Goal: Task Accomplishment & Management: Use online tool/utility

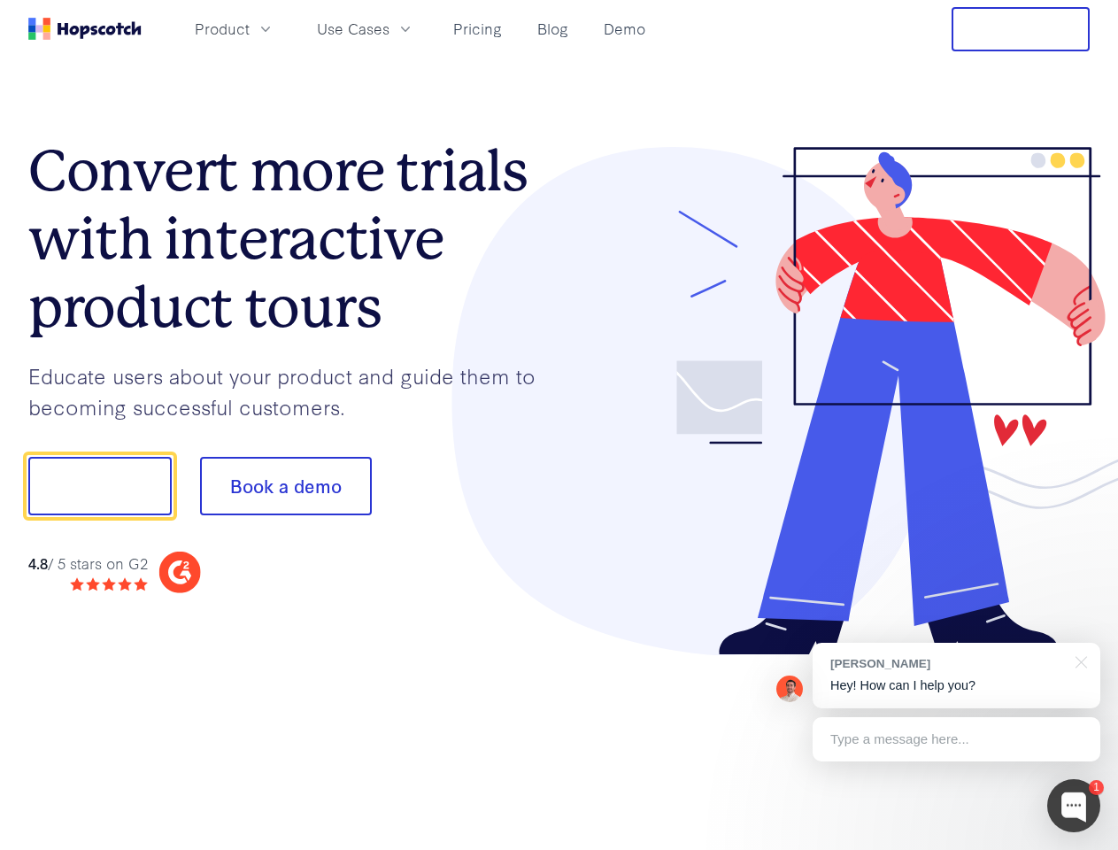
click at [559, 425] on div at bounding box center [824, 401] width 531 height 509
click at [250, 28] on span "Product" at bounding box center [222, 29] width 55 height 22
click at [389, 28] on span "Use Cases" at bounding box center [353, 29] width 73 height 22
click at [1021, 29] on button "Free Trial" at bounding box center [1021, 29] width 138 height 44
click at [99, 486] on button "Show me!" at bounding box center [99, 486] width 143 height 58
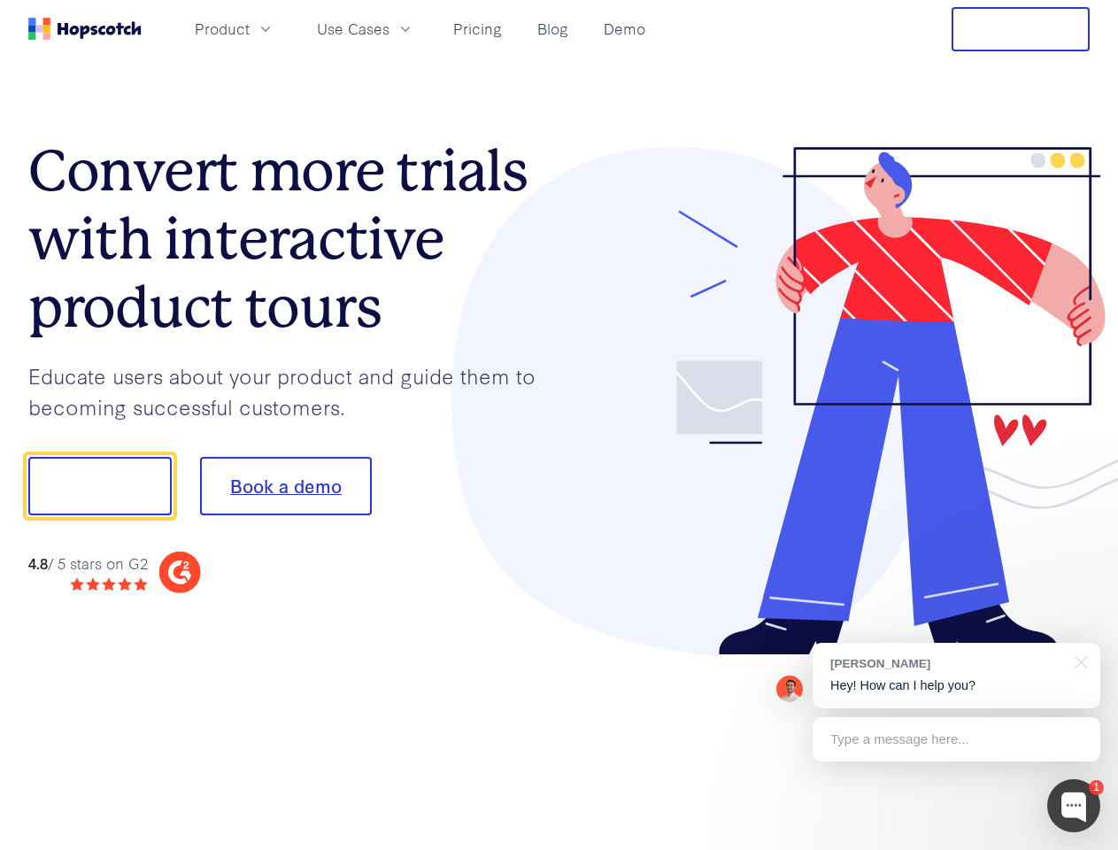
click at [285, 486] on button "Book a demo" at bounding box center [286, 486] width 172 height 58
click at [1074, 805] on div at bounding box center [1073, 805] width 53 height 53
click at [956, 675] on div "[PERSON_NAME] Hey! How can I help you?" at bounding box center [957, 675] width 288 height 65
click at [1078, 660] on div at bounding box center [934, 484] width 332 height 590
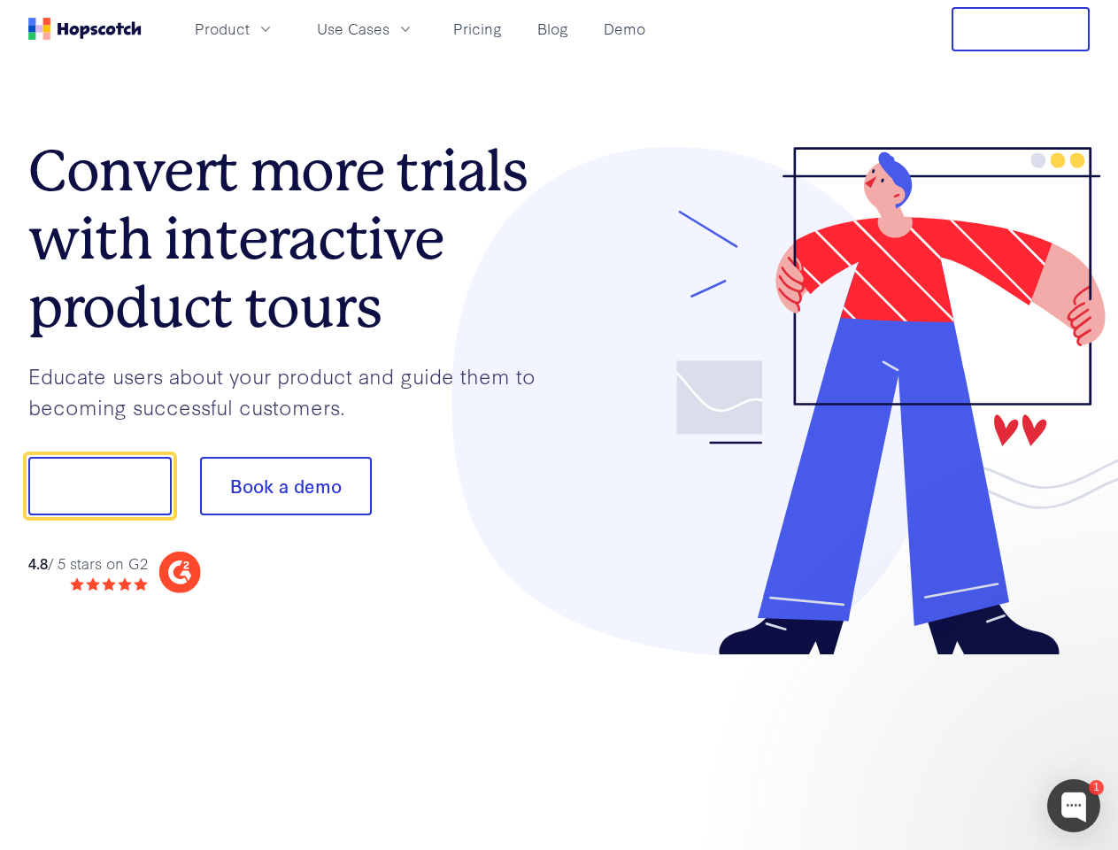
click at [956, 739] on div at bounding box center [934, 602] width 332 height 353
